Goal: Information Seeking & Learning: Learn about a topic

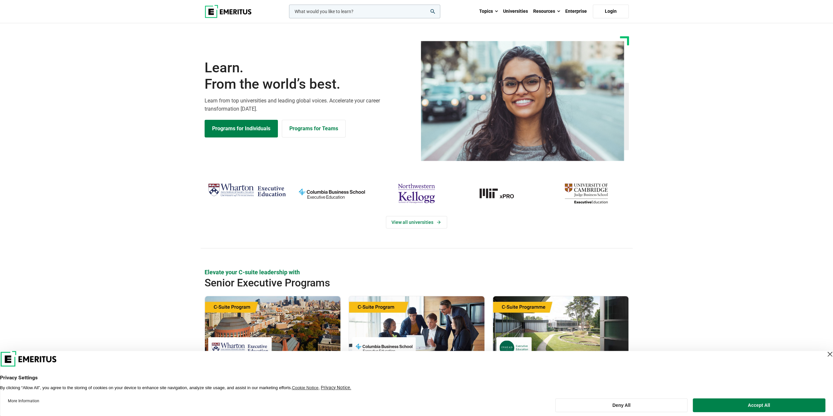
click at [100, 104] on section "Learn. From the world’s best. Learn from top universities and leading global vo…" at bounding box center [416, 98] width 833 height 125
click at [433, 220] on link "View all universities" at bounding box center [416, 222] width 61 height 12
click at [419, 222] on link "View all universities" at bounding box center [416, 222] width 61 height 12
click at [413, 222] on link "View all universities" at bounding box center [416, 222] width 61 height 12
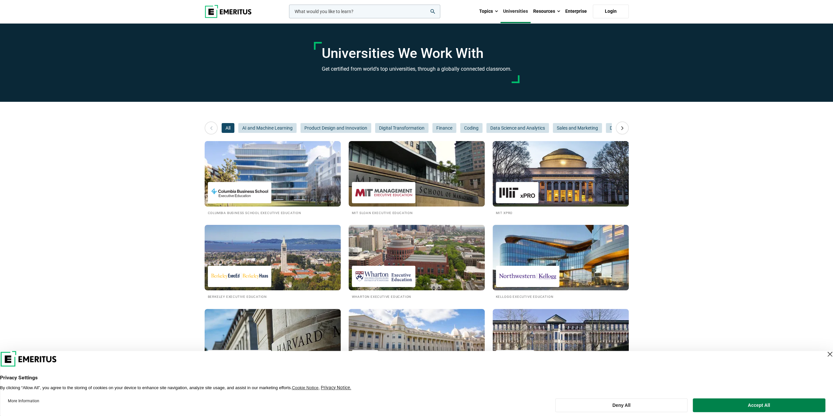
click at [235, 12] on img at bounding box center [228, 11] width 47 height 13
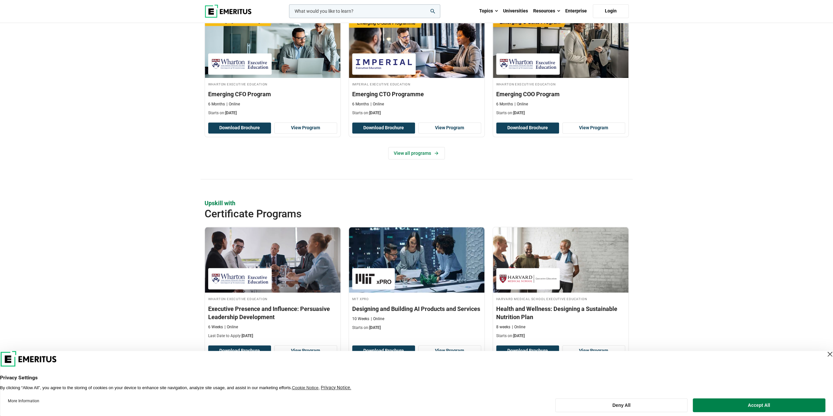
scroll to position [458, 0]
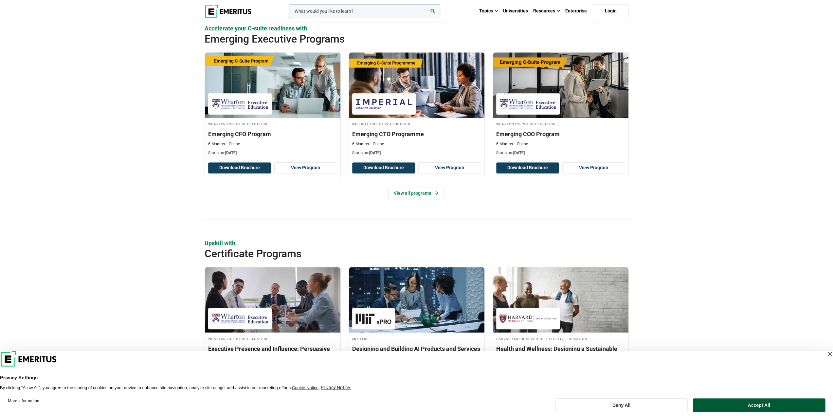
click at [768, 407] on button "Accept All" at bounding box center [758, 405] width 133 height 14
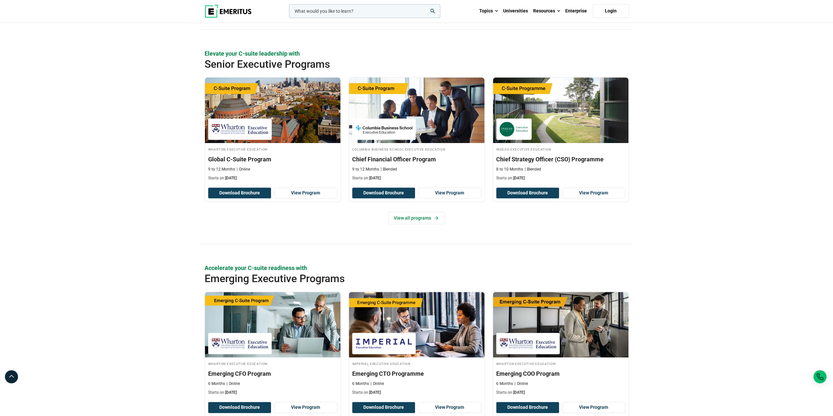
scroll to position [229, 0]
